Goal: Task Accomplishment & Management: Manage account settings

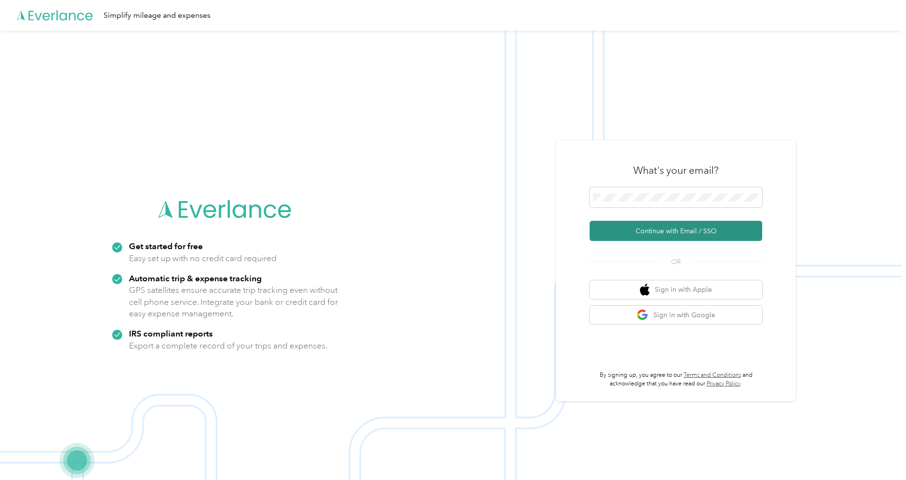
click at [656, 229] on button "Continue with Email / SSO" at bounding box center [676, 231] width 173 height 20
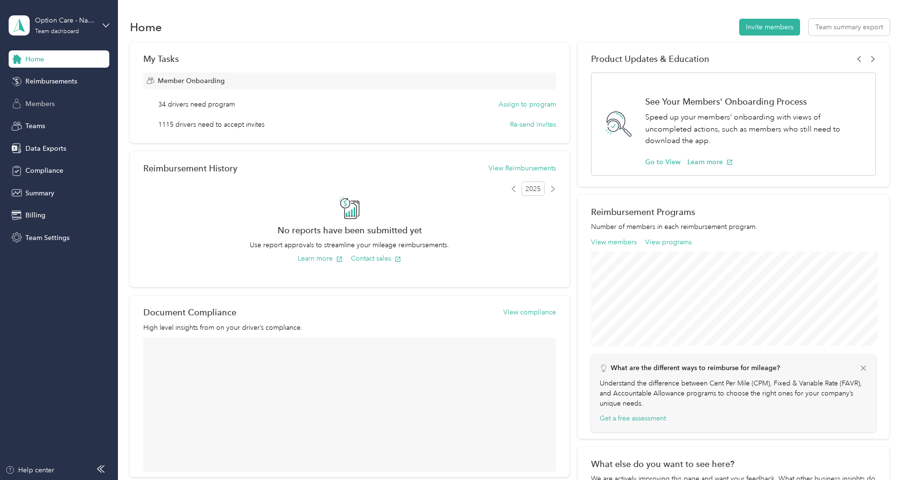
click at [52, 99] on span "Members" at bounding box center [39, 104] width 29 height 10
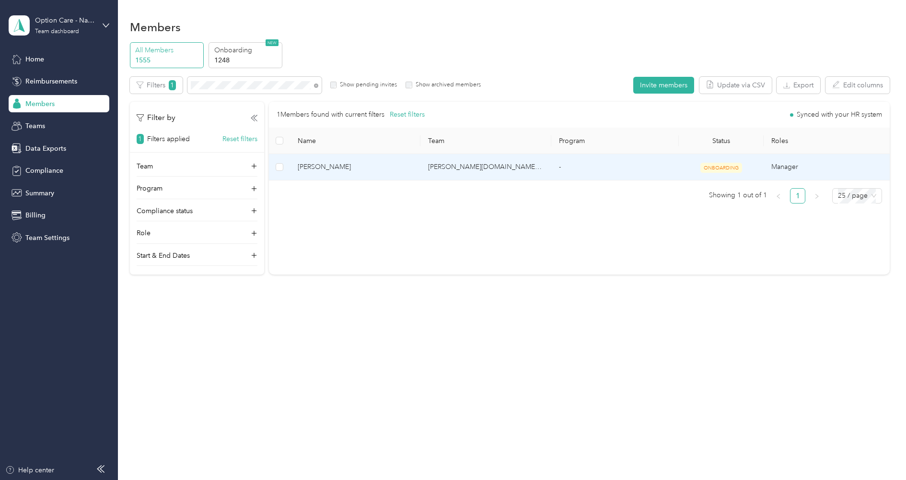
click at [438, 165] on td "[PERSON_NAME][DOMAIN_NAME][EMAIL_ADDRESS][PERSON_NAME][DOMAIN_NAME]" at bounding box center [486, 167] width 131 height 26
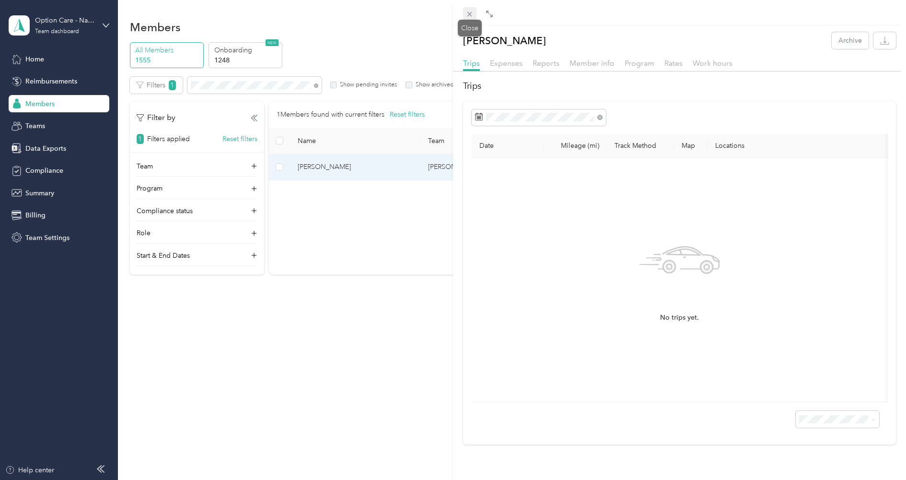
click at [472, 15] on icon at bounding box center [470, 14] width 8 height 8
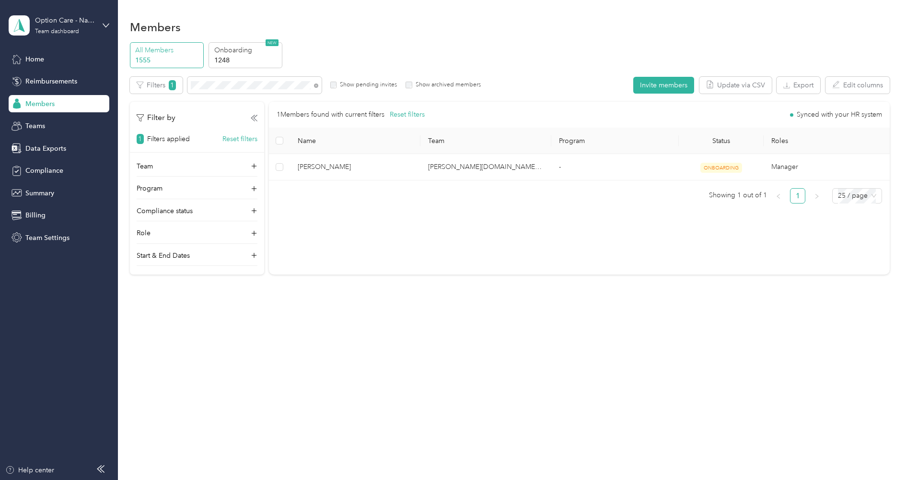
click at [65, 14] on div "Option Care - Naven Health Team dashboard" at bounding box center [59, 26] width 101 height 34
click at [55, 121] on div "Log out" at bounding box center [109, 120] width 188 height 17
